Goal: Find specific page/section: Find specific page/section

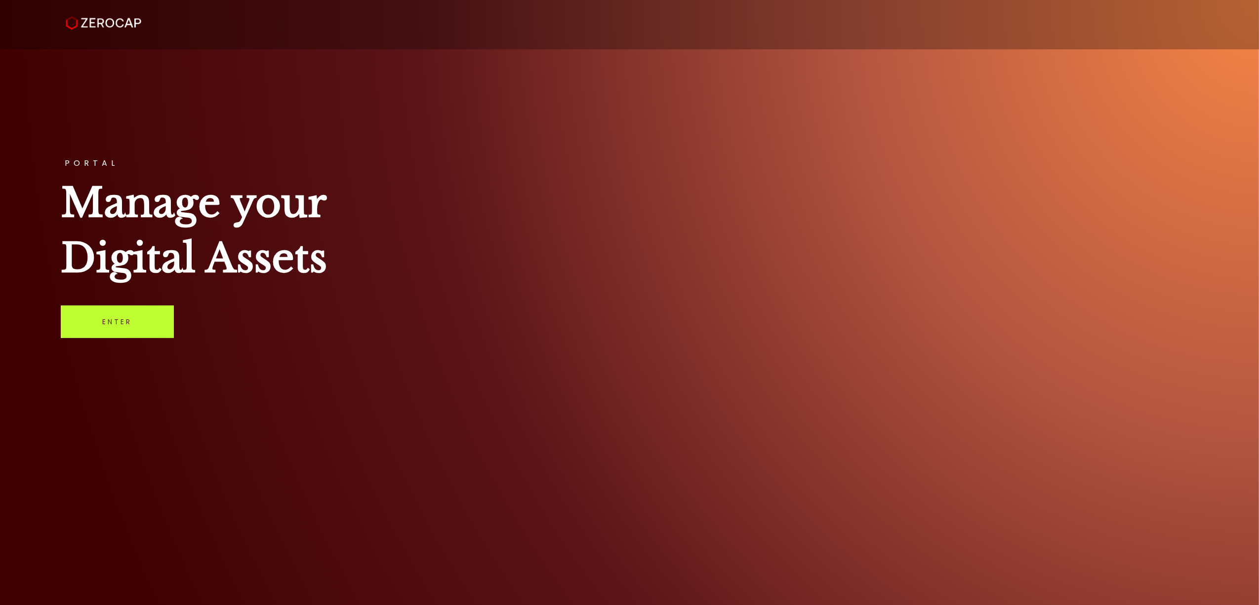
click at [161, 334] on link "Enter" at bounding box center [117, 322] width 113 height 33
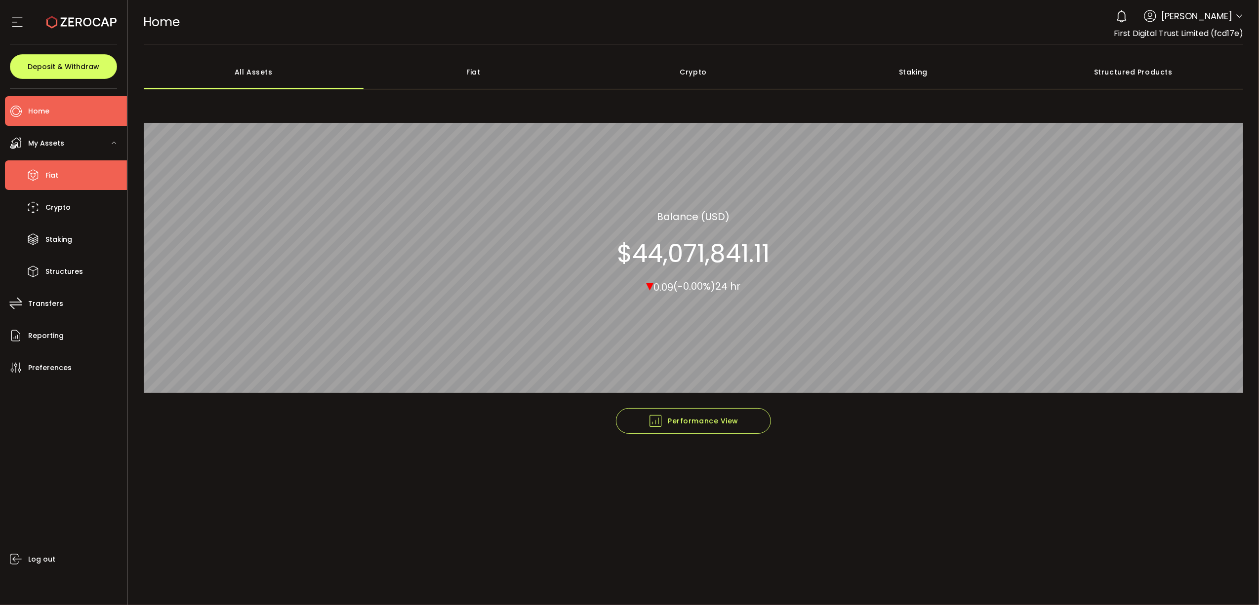
click at [72, 177] on li "Fiat" at bounding box center [66, 175] width 122 height 30
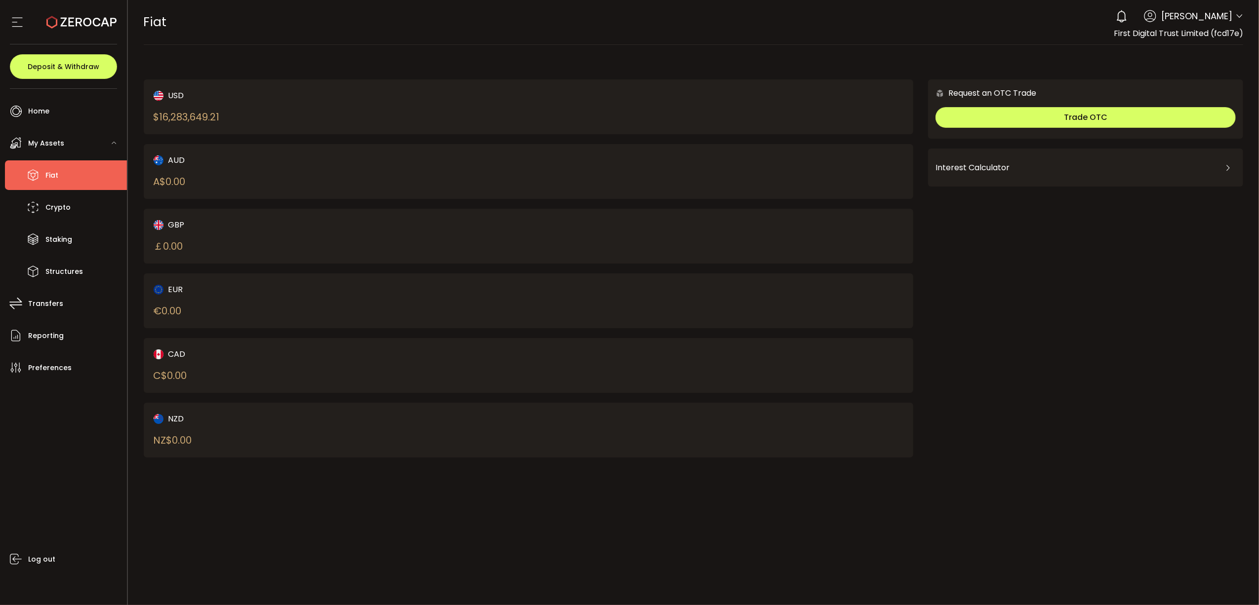
click at [620, 518] on div "PDF is being processed and will download to your computer FIAT Buy Power $0.00 …" at bounding box center [693, 302] width 1131 height 605
